Goal: Task Accomplishment & Management: Complete application form

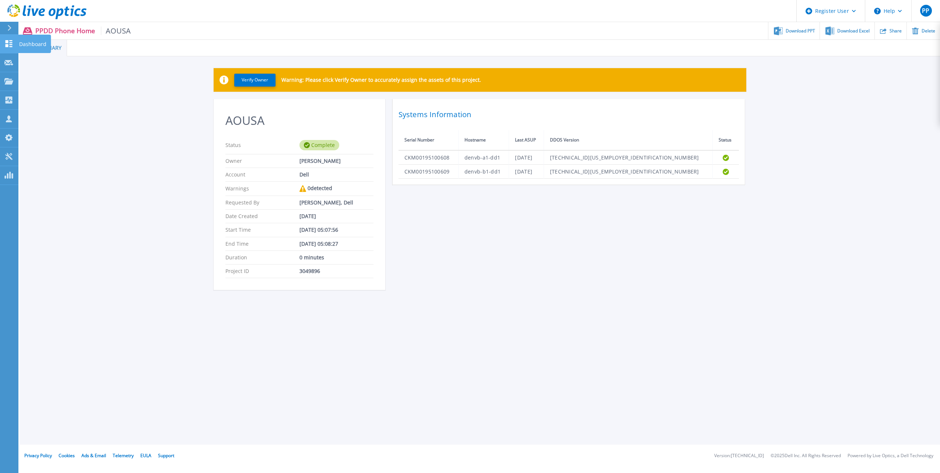
click at [15, 41] on link "Dashboard Dashboard" at bounding box center [9, 44] width 18 height 19
click at [11, 42] on icon at bounding box center [8, 43] width 9 height 7
click at [260, 82] on button "Verify Owner" at bounding box center [254, 80] width 41 height 13
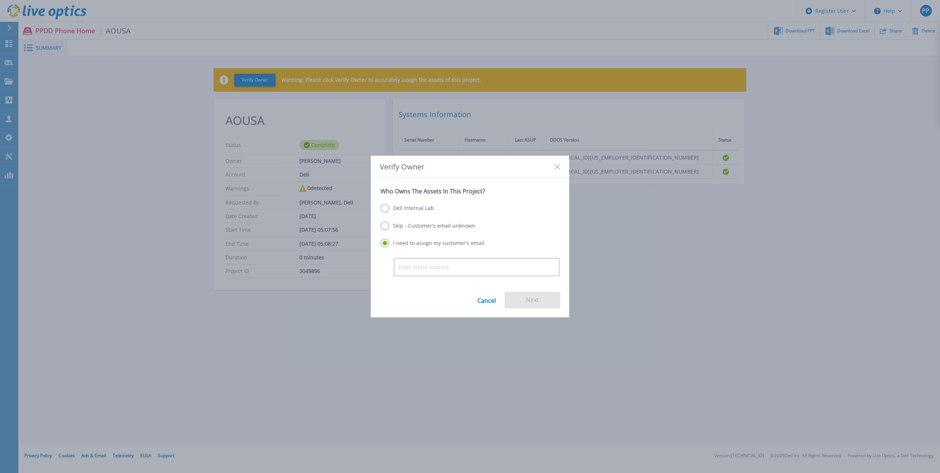
click at [422, 208] on label "Dell Internal Lab" at bounding box center [407, 208] width 53 height 9
click at [0, 0] on input "Dell Internal Lab" at bounding box center [0, 0] width 0 height 0
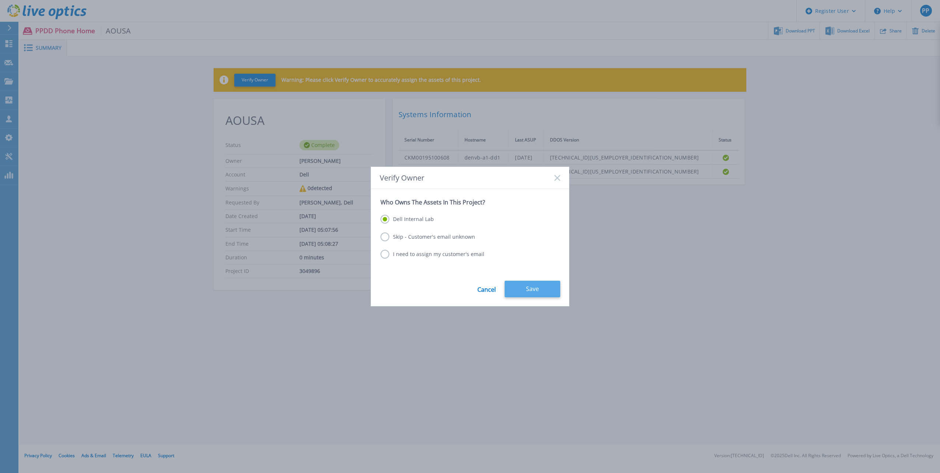
click at [522, 284] on button "Save" at bounding box center [533, 289] width 56 height 17
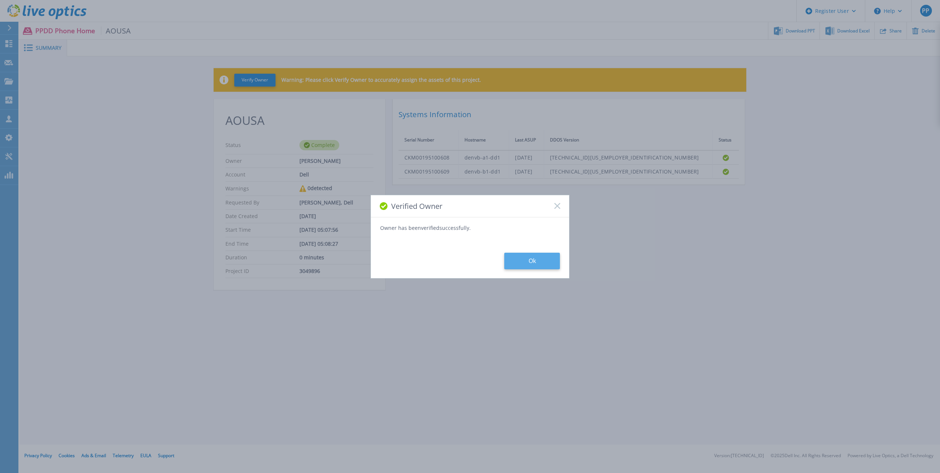
click at [546, 261] on button "Ok" at bounding box center [532, 261] width 56 height 17
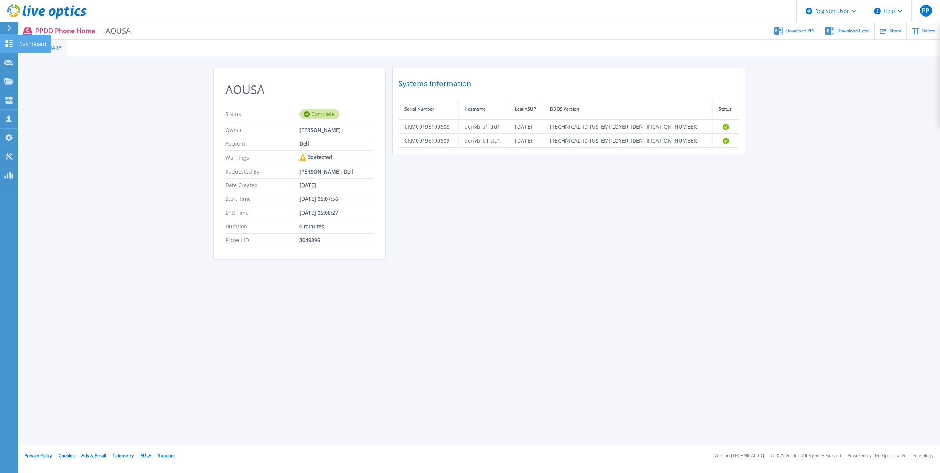
click at [24, 44] on p "Dashboard" at bounding box center [32, 44] width 27 height 19
click at [45, 63] on p "Request Capture" at bounding box center [40, 62] width 42 height 19
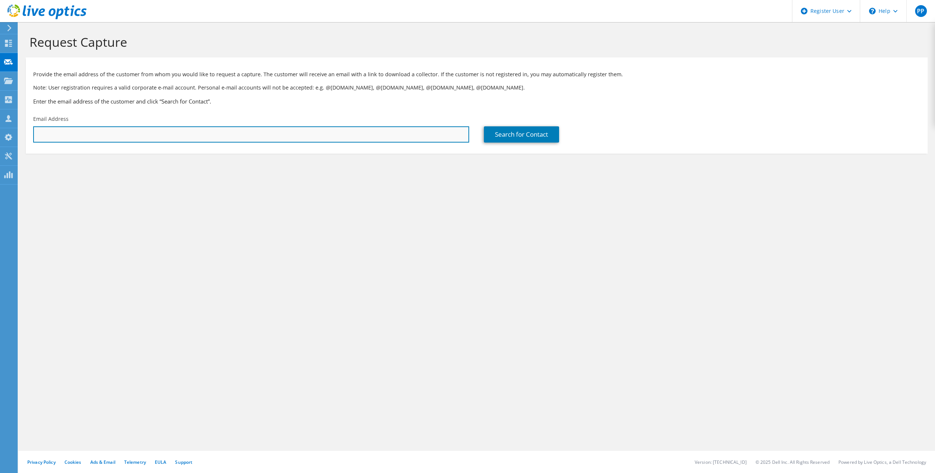
click at [343, 129] on input "text" at bounding box center [251, 134] width 436 height 16
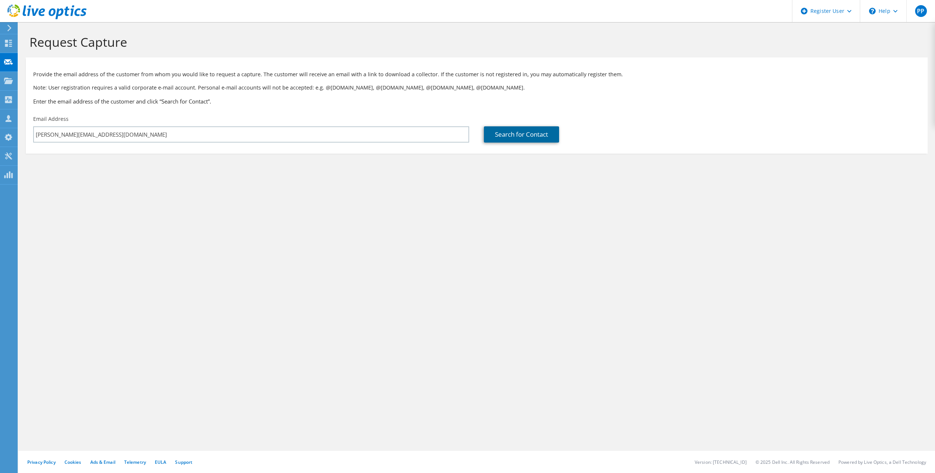
click at [526, 134] on link "Search for Contact" at bounding box center [521, 134] width 75 height 16
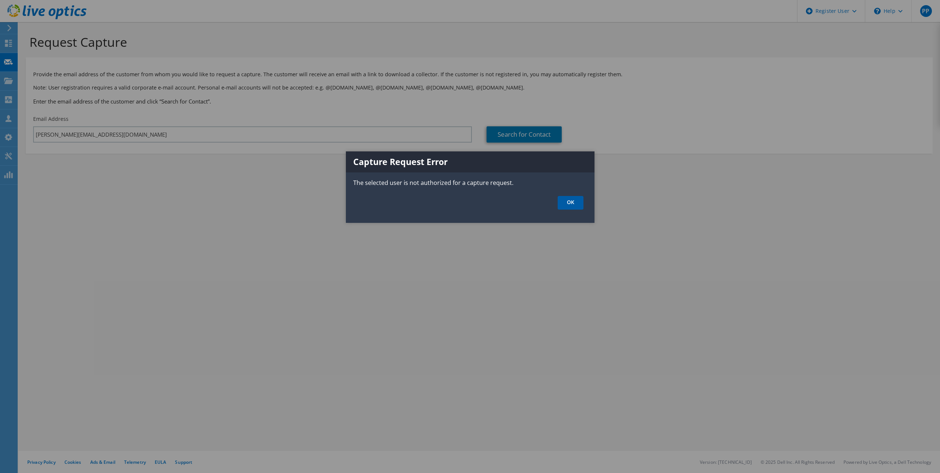
click at [580, 208] on link "OK" at bounding box center [571, 203] width 26 height 14
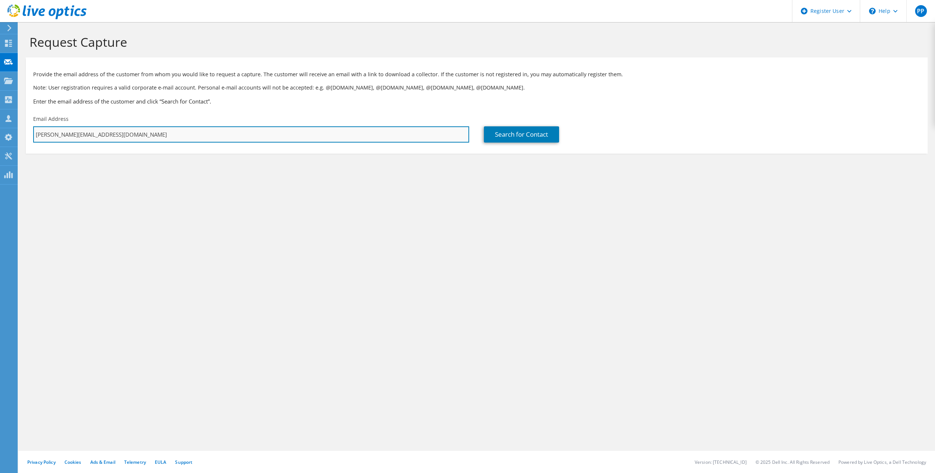
click at [276, 140] on input "paolo.pompili@dell.com" at bounding box center [251, 134] width 436 height 16
type input "p"
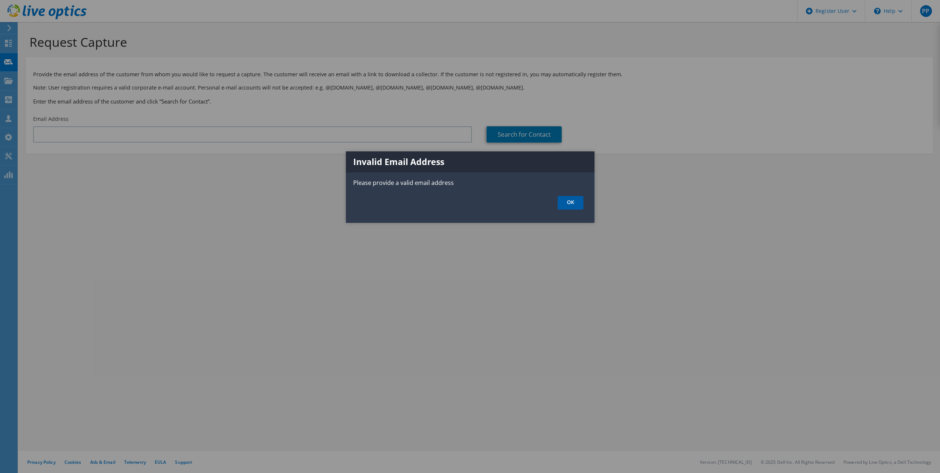
click at [571, 198] on link "OK" at bounding box center [571, 203] width 26 height 14
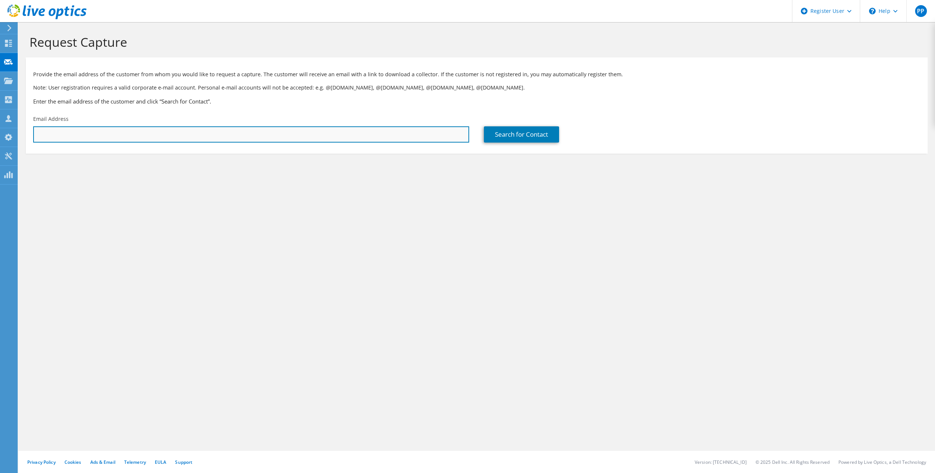
click at [309, 132] on input "text" at bounding box center [251, 134] width 436 height 16
type input "danilo.politi@keydata.it"
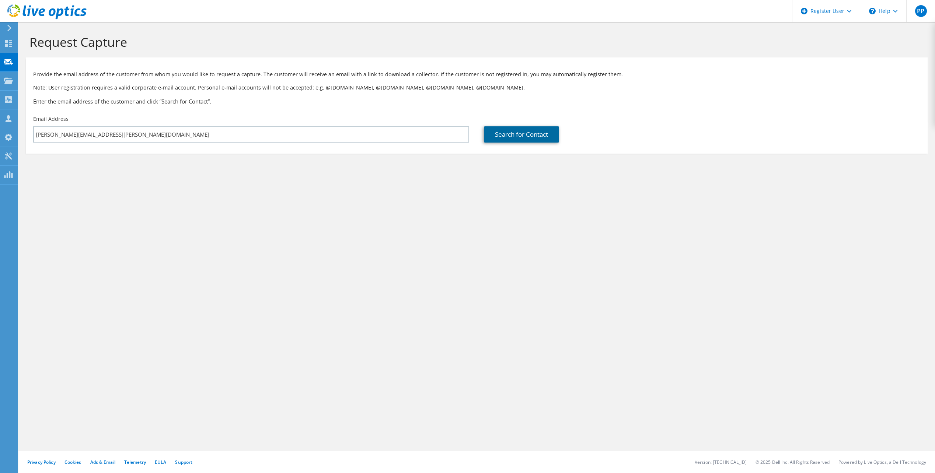
click at [506, 137] on link "Search for Contact" at bounding box center [521, 134] width 75 height 16
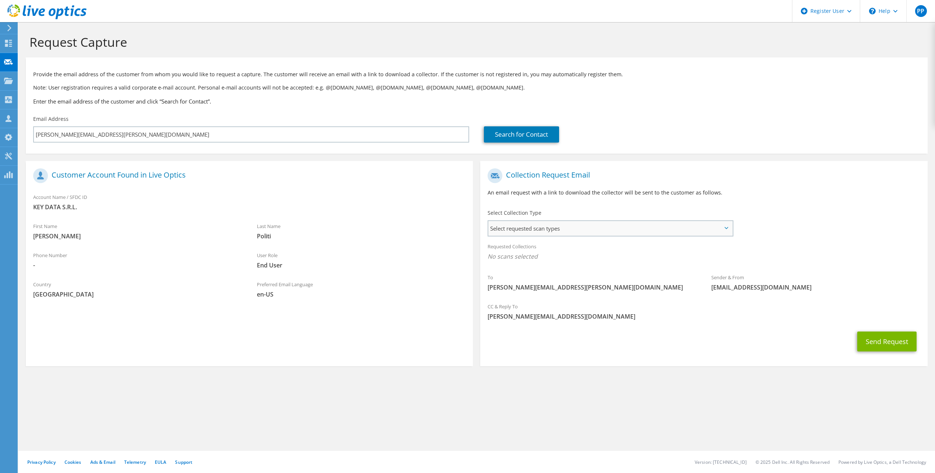
click at [560, 226] on span "Select requested scan types" at bounding box center [610, 228] width 244 height 15
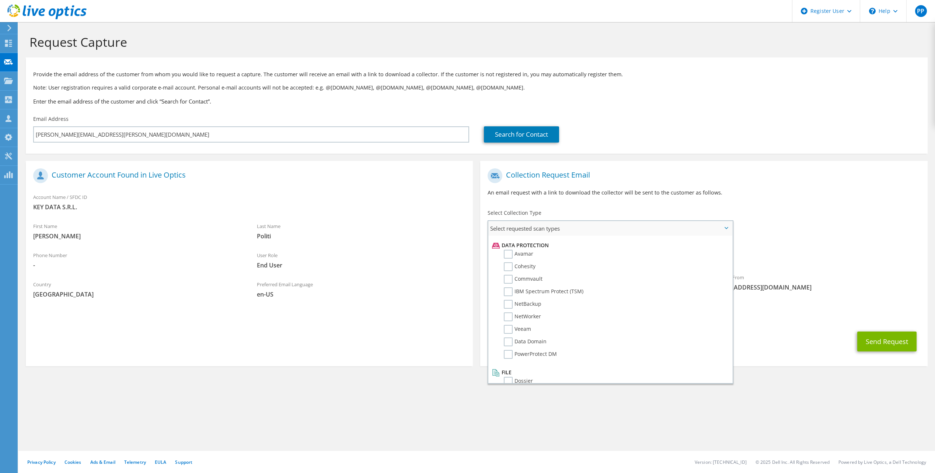
scroll to position [325, 0]
